Goal: Register for event/course

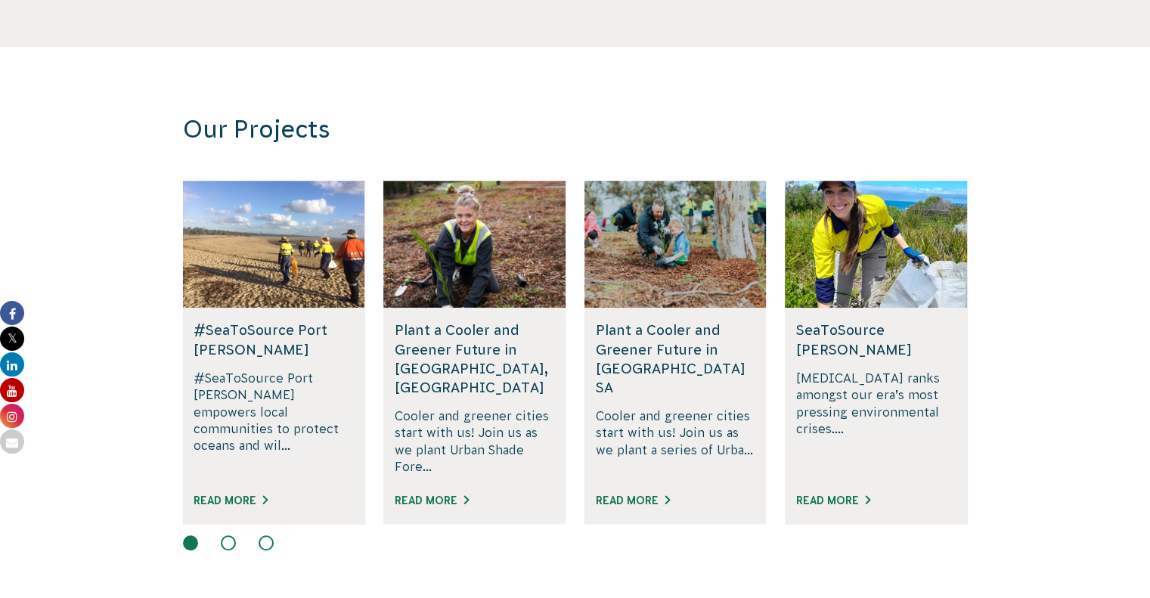
scroll to position [831, 0]
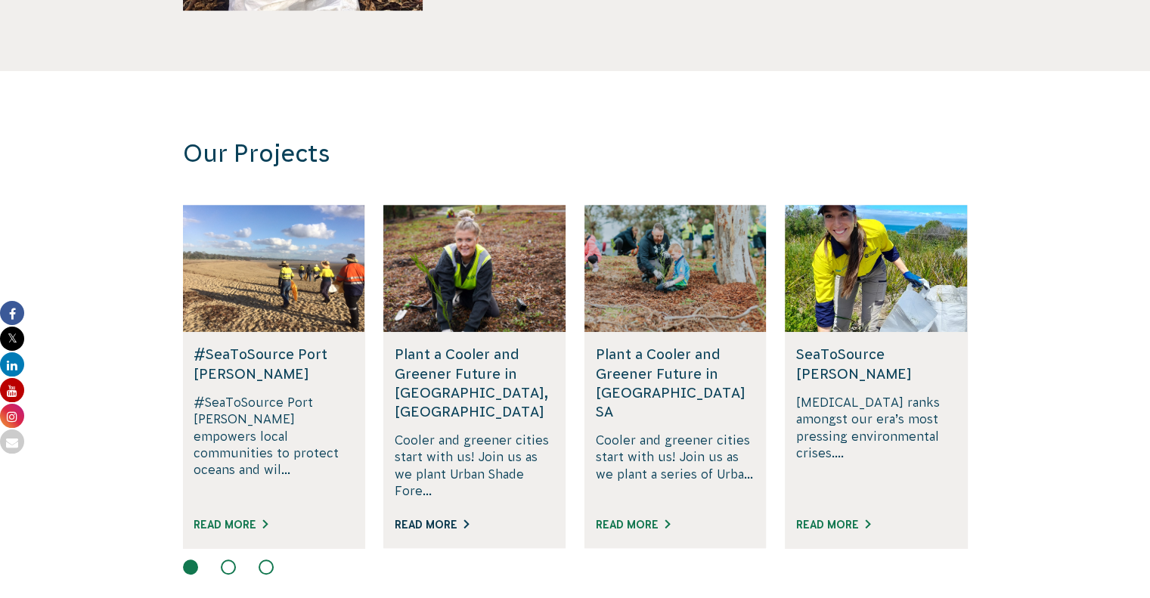
click at [441, 519] on link "Read More" at bounding box center [432, 525] width 74 height 12
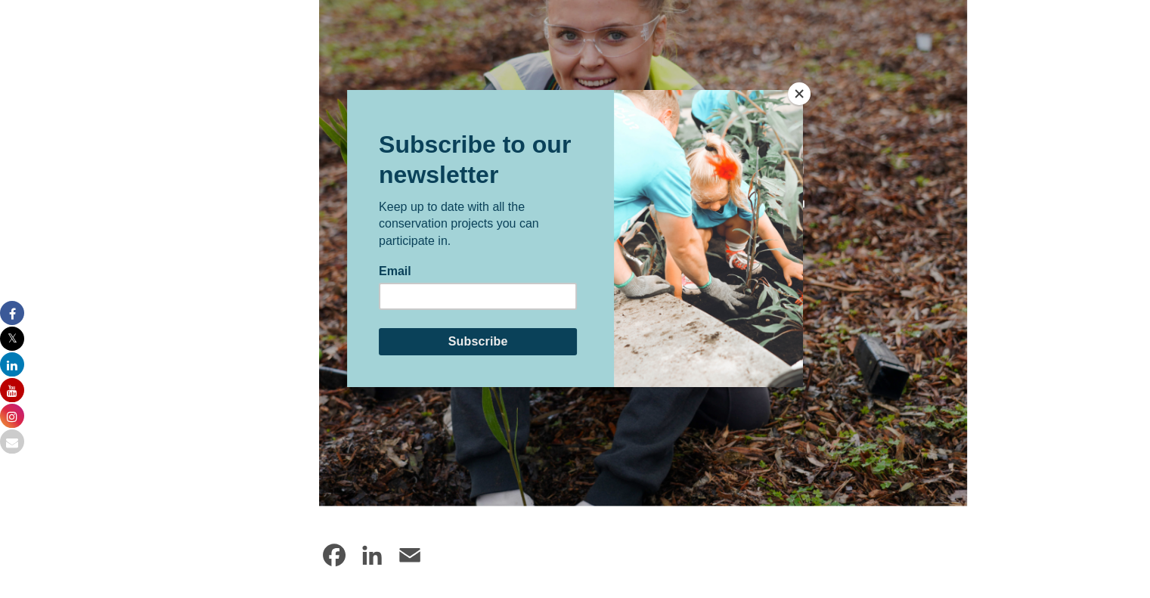
scroll to position [1361, 0]
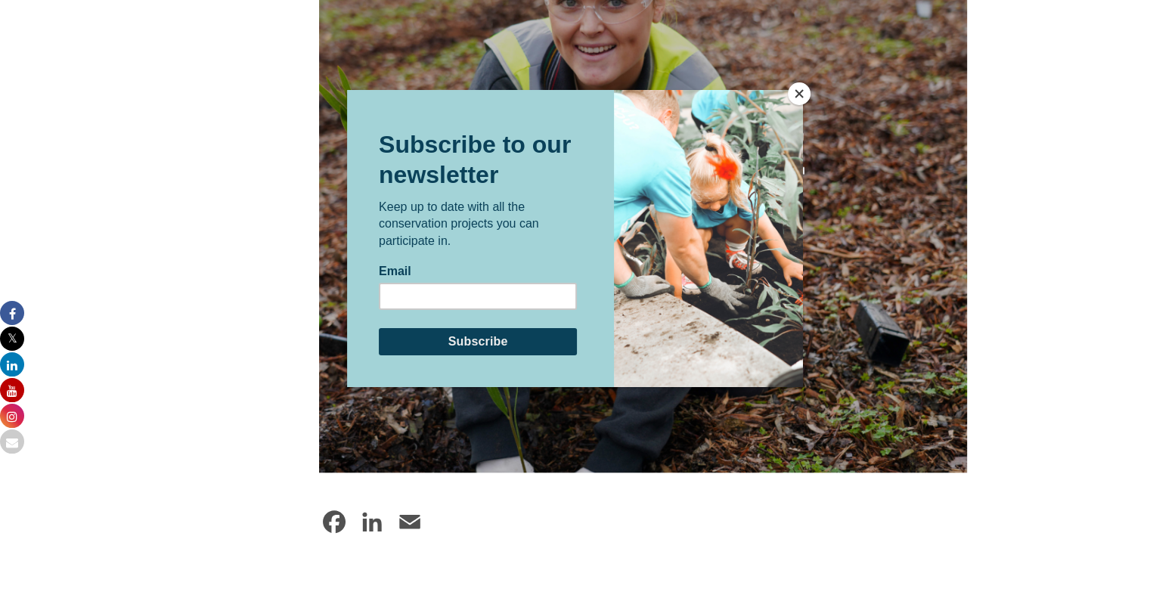
click at [801, 95] on button "Close" at bounding box center [799, 93] width 23 height 23
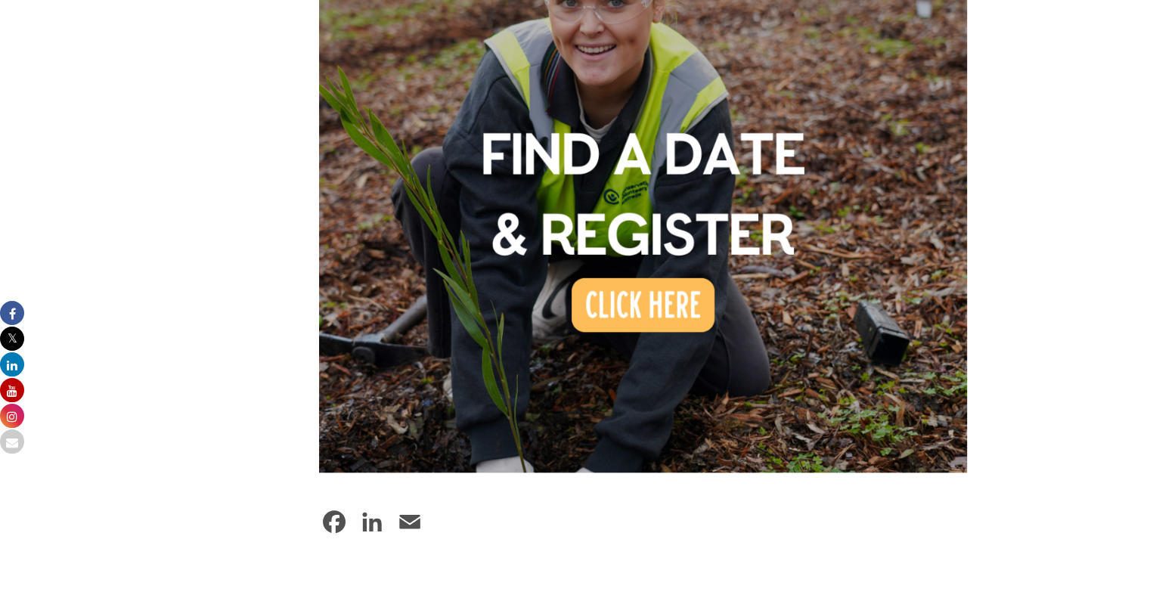
click at [616, 265] on img at bounding box center [643, 148] width 649 height 649
